Goal: Feedback & Contribution: Leave review/rating

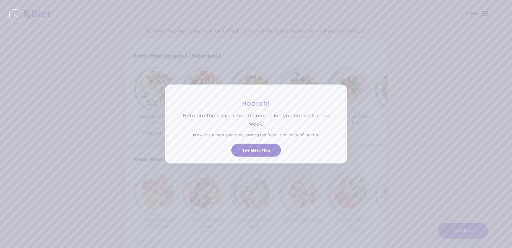
click at [250, 149] on button "See Meal Plan" at bounding box center [257, 150] width 50 height 13
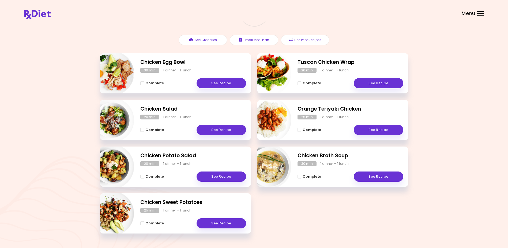
scroll to position [68, 0]
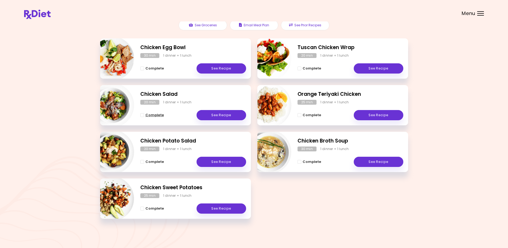
click at [142, 115] on span "Complete - Chicken Salad" at bounding box center [142, 115] width 4 height 4
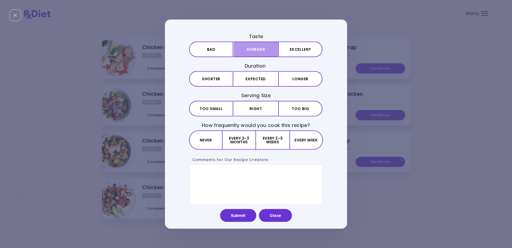
click at [260, 48] on button "Average" at bounding box center [256, 50] width 44 height 16
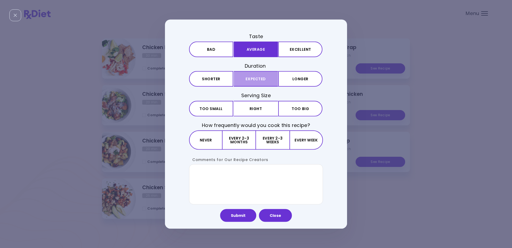
click at [261, 77] on button "Expected" at bounding box center [256, 79] width 44 height 16
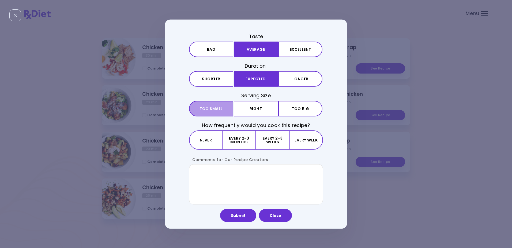
click at [217, 107] on span "Too small" at bounding box center [211, 108] width 23 height 4
click at [267, 140] on button "Every 2-3 weeks" at bounding box center [272, 139] width 33 height 19
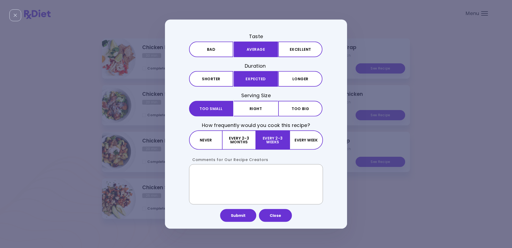
click at [196, 172] on textarea "Comments for Our Recipe Creators" at bounding box center [256, 184] width 134 height 40
type textarea "**********"
click at [232, 213] on button "Submit" at bounding box center [238, 215] width 36 height 13
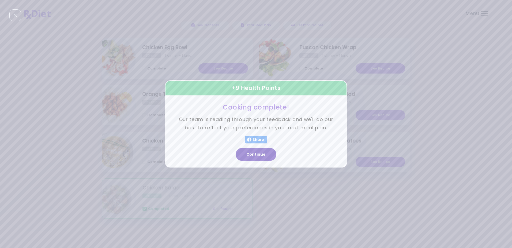
click at [253, 154] on button "Continue" at bounding box center [256, 154] width 41 height 13
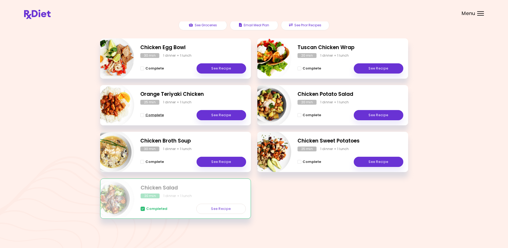
click at [150, 114] on span "Complete" at bounding box center [155, 115] width 18 height 4
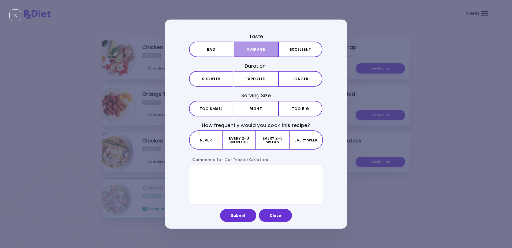
click at [251, 47] on button "Average" at bounding box center [256, 50] width 44 height 16
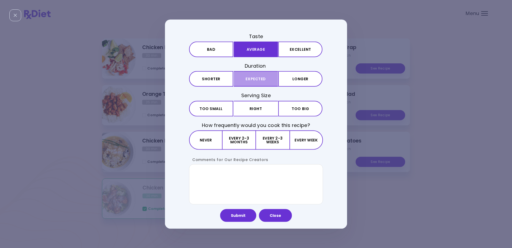
click at [256, 77] on button "Expected" at bounding box center [256, 79] width 44 height 16
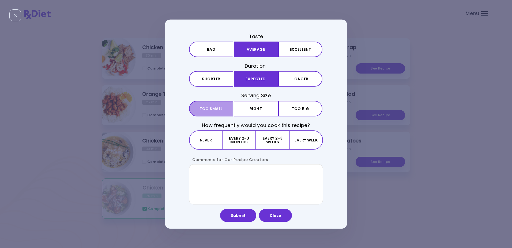
click at [214, 108] on span "Too small" at bounding box center [211, 108] width 23 height 4
click at [269, 141] on button "Every 2-3 weeks" at bounding box center [272, 139] width 33 height 19
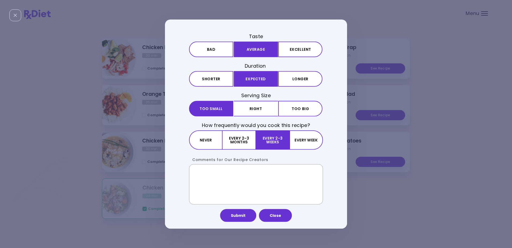
click at [202, 170] on textarea "Comments for Our Recipe Creators" at bounding box center [256, 184] width 134 height 40
type textarea "**********"
click at [240, 212] on button "Submit" at bounding box center [238, 215] width 36 height 13
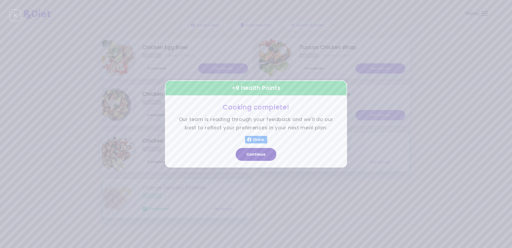
click at [252, 153] on button "Continue" at bounding box center [256, 154] width 41 height 13
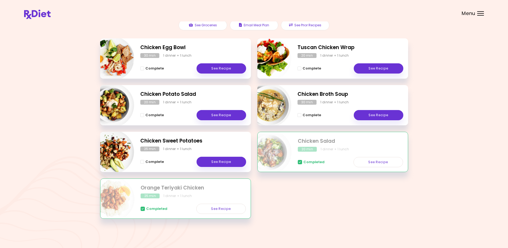
click at [194, 165] on div "Complete See Recipe" at bounding box center [193, 159] width 106 height 16
click at [301, 67] on span "Complete - Tuscan Chicken Wrap" at bounding box center [300, 68] width 4 height 4
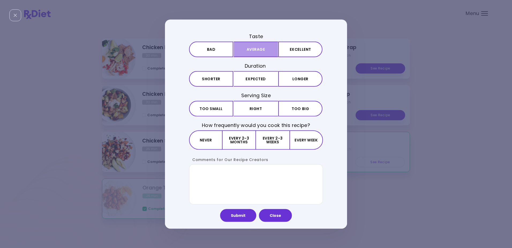
click at [258, 49] on button "Average" at bounding box center [256, 50] width 44 height 16
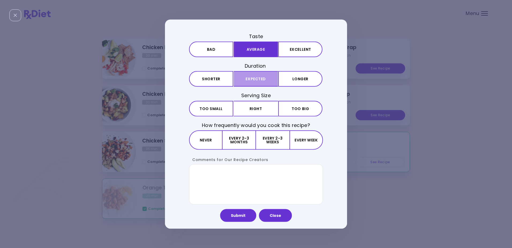
click at [255, 76] on button "Expected" at bounding box center [256, 79] width 44 height 16
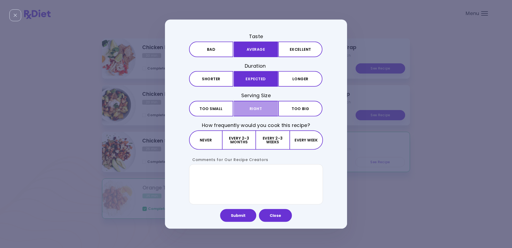
click at [256, 109] on button "Right" at bounding box center [256, 108] width 44 height 16
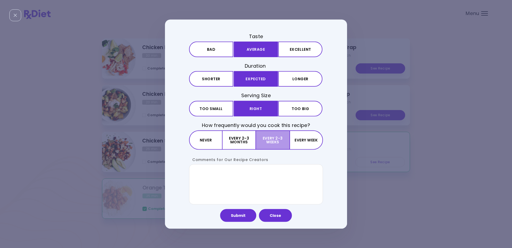
click at [269, 136] on button "Every 2-3 weeks" at bounding box center [272, 139] width 33 height 19
click at [196, 168] on textarea "Comments for Our Recipe Creators" at bounding box center [256, 184] width 134 height 40
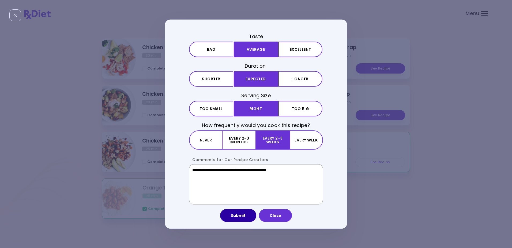
type textarea "**********"
click at [238, 214] on button "Submit" at bounding box center [238, 215] width 36 height 13
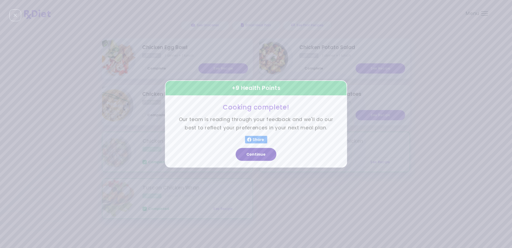
click at [256, 152] on button "Continue" at bounding box center [256, 154] width 41 height 13
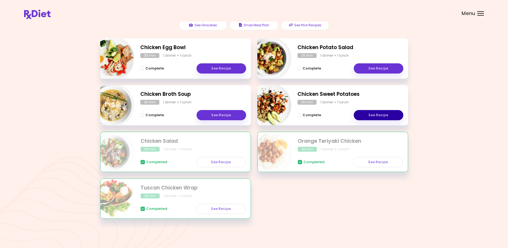
click at [380, 113] on link "See Recipe" at bounding box center [379, 115] width 50 height 10
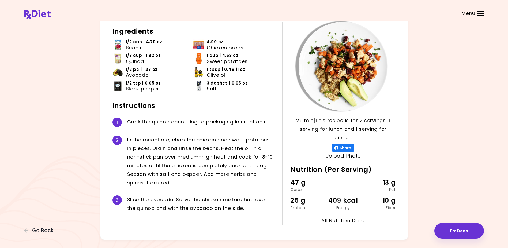
scroll to position [21, 0]
